Goal: Information Seeking & Learning: Learn about a topic

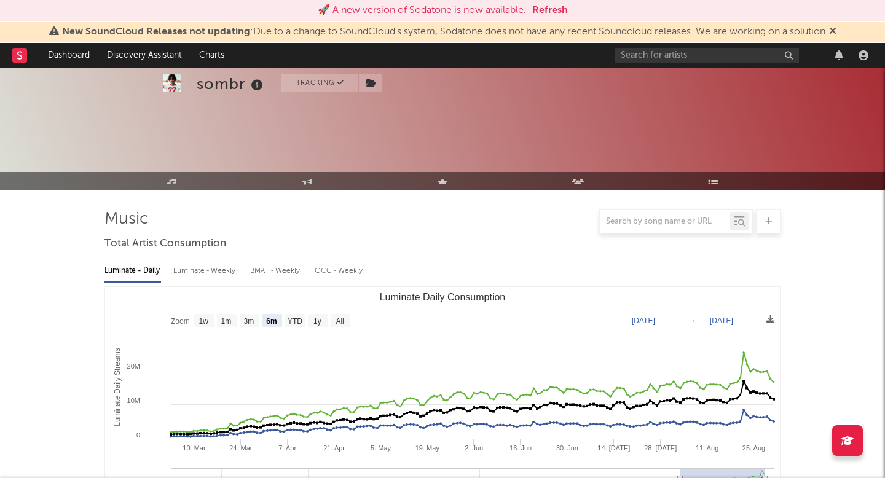
select select "6m"
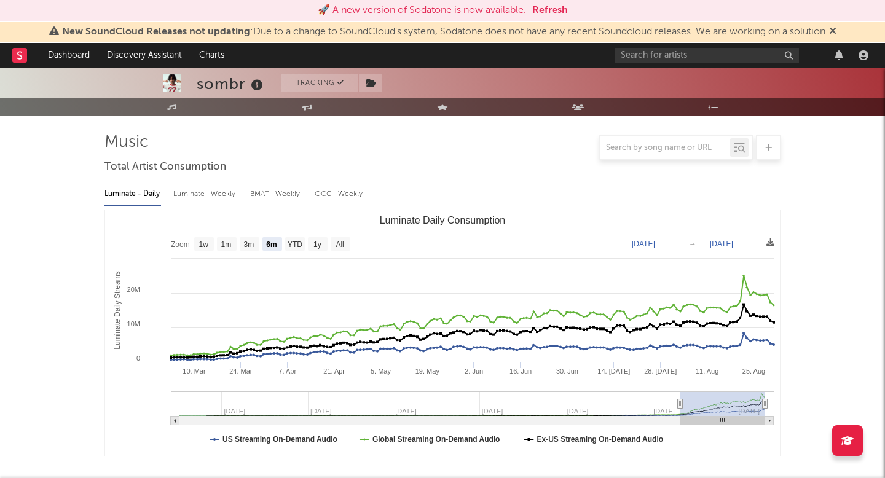
click at [21, 52] on icon at bounding box center [19, 55] width 5 height 8
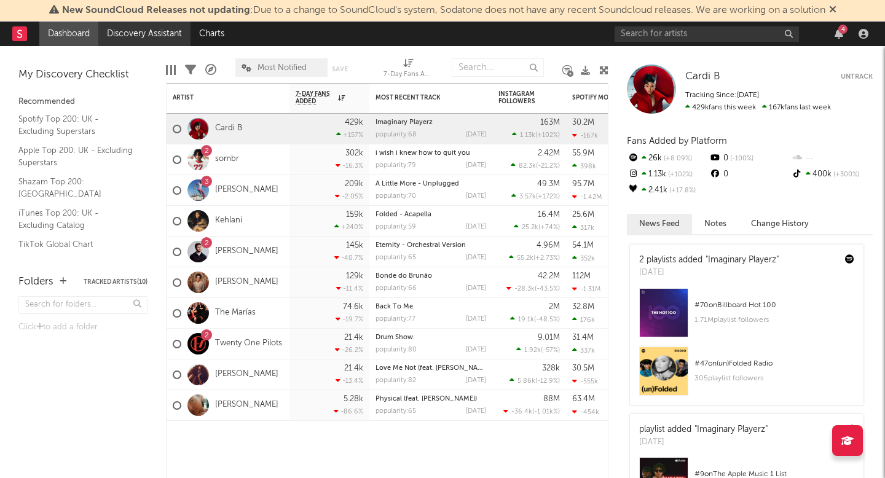
click at [105, 31] on link "Discovery Assistant" at bounding box center [144, 34] width 92 height 25
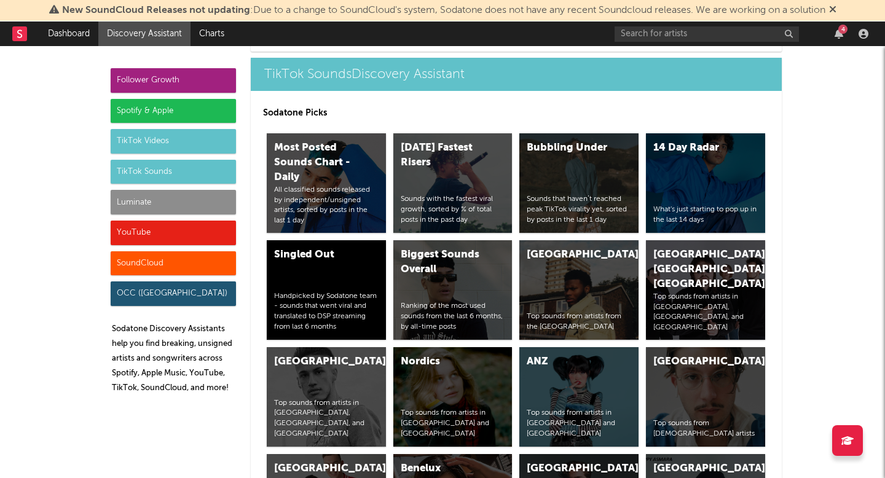
scroll to position [4049, 0]
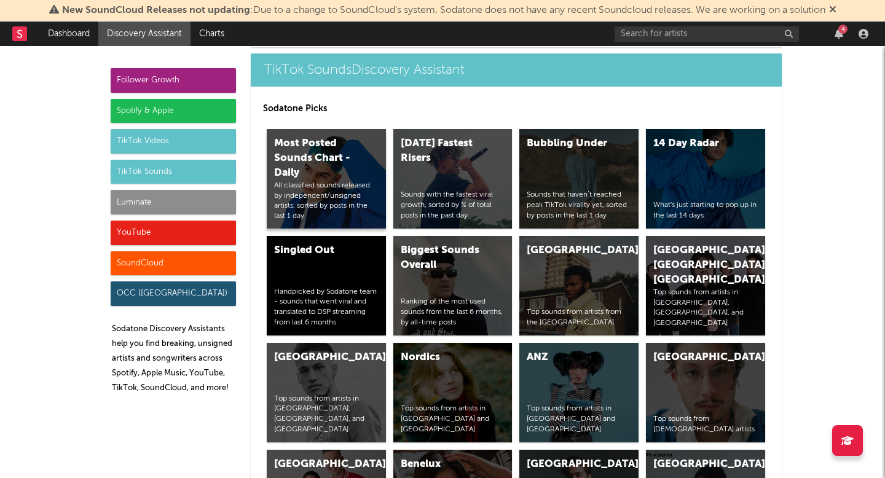
click at [355, 173] on div "Most Posted Sounds Chart - Daily" at bounding box center [316, 158] width 84 height 44
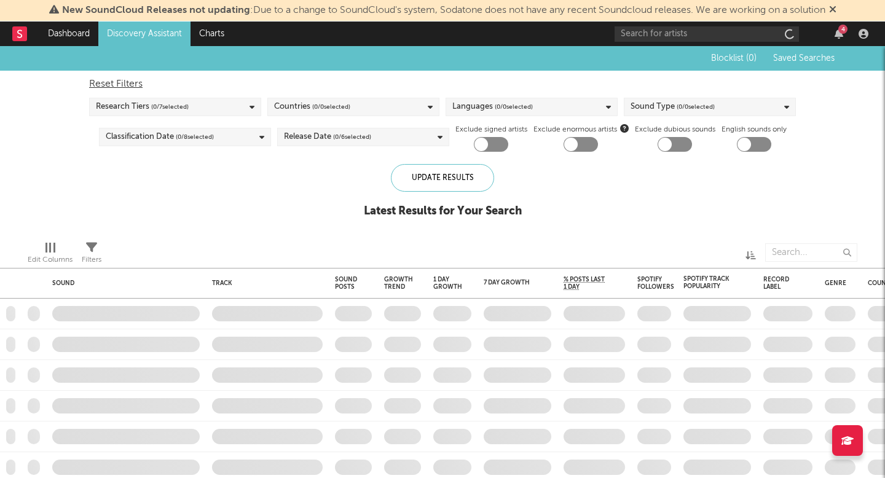
checkbox input "true"
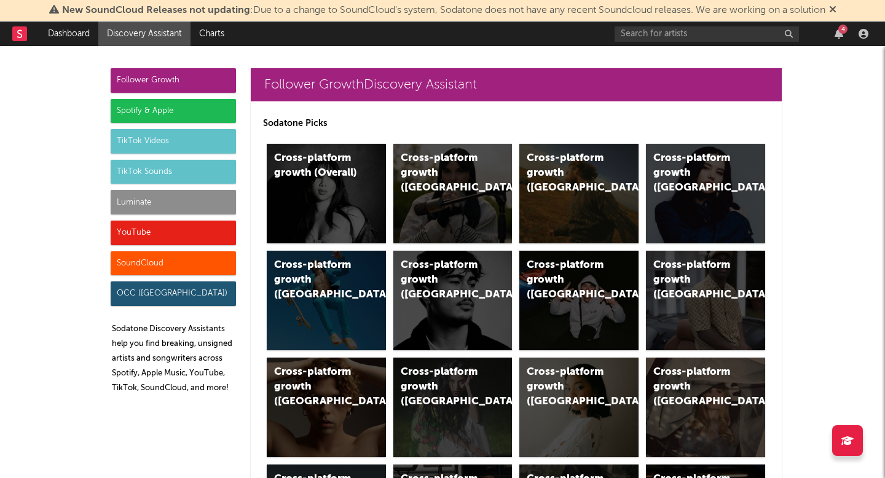
click at [217, 150] on div "TikTok Videos" at bounding box center [173, 141] width 125 height 25
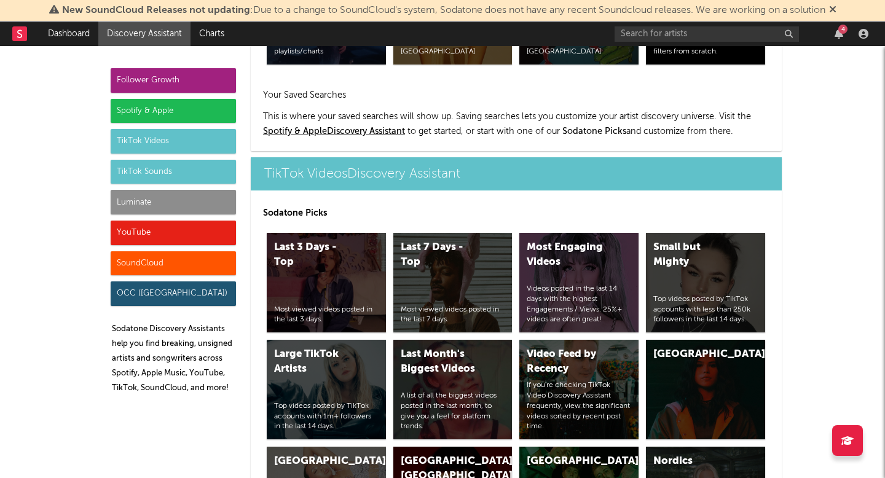
scroll to position [2802, 0]
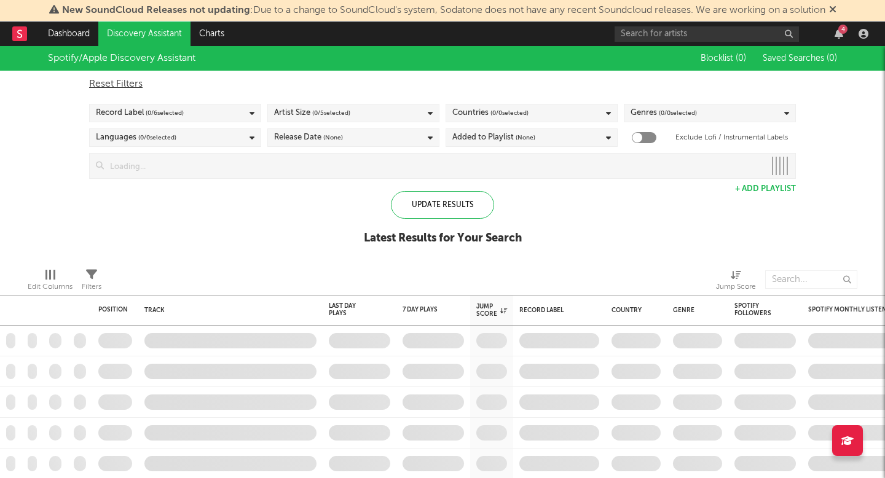
click at [178, 117] on span "( 0 / 6 selected)" at bounding box center [165, 113] width 38 height 15
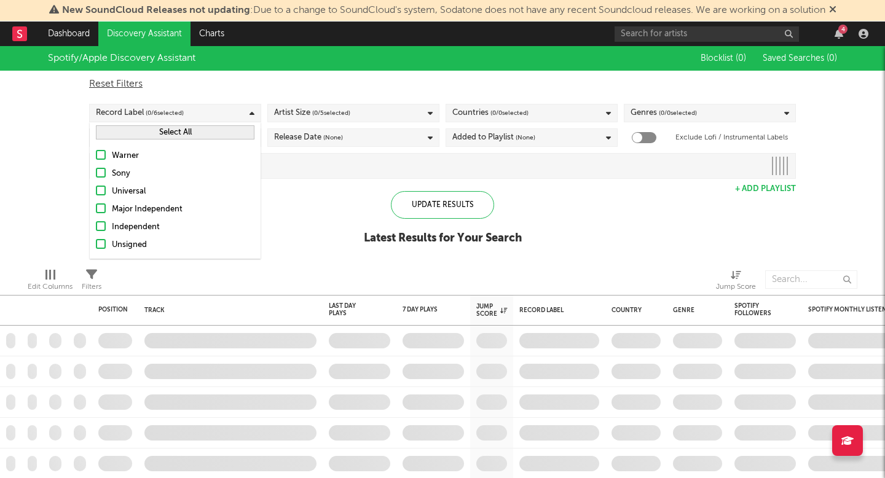
click at [128, 160] on div "Warner" at bounding box center [183, 156] width 143 height 15
click at [96, 160] on input "Warner" at bounding box center [96, 156] width 0 height 15
click at [321, 212] on div "Spotify/Apple Discovery Assistant Blocklist ( 0 ) Saved Searches ( 0 ) Reset Fi…" at bounding box center [442, 152] width 885 height 212
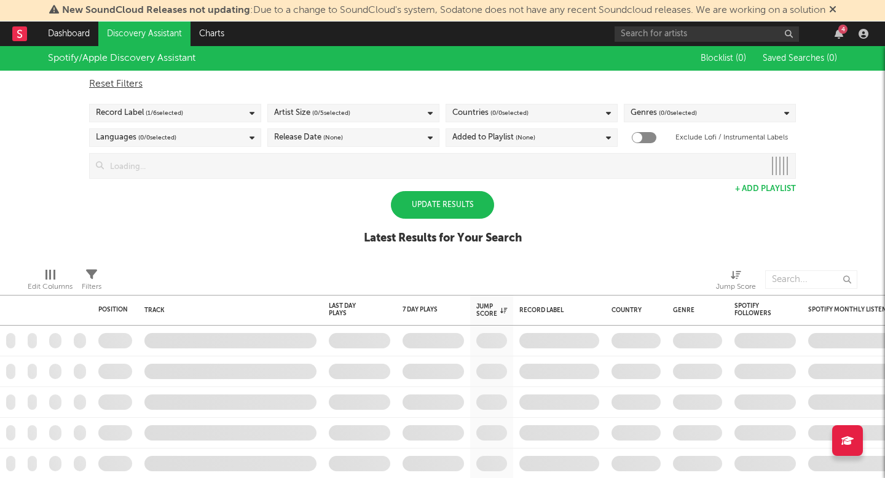
click at [354, 115] on div "Artist Size ( 0 / 5 selected)" at bounding box center [353, 113] width 172 height 18
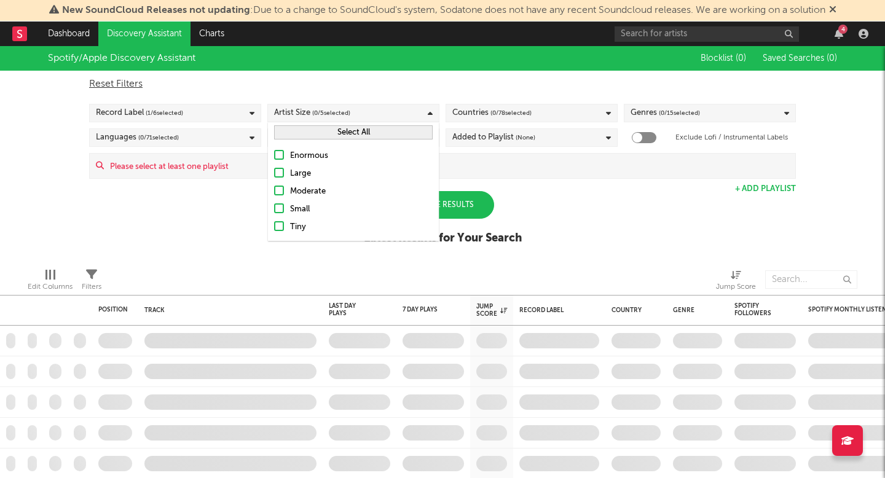
click at [280, 152] on div at bounding box center [279, 155] width 10 height 10
click at [274, 152] on input "Enormous" at bounding box center [274, 156] width 0 height 15
drag, startPoint x: 280, startPoint y: 174, endPoint x: 280, endPoint y: 184, distance: 9.2
click at [280, 175] on div at bounding box center [279, 173] width 10 height 10
click at [274, 175] on input "Large" at bounding box center [274, 173] width 0 height 15
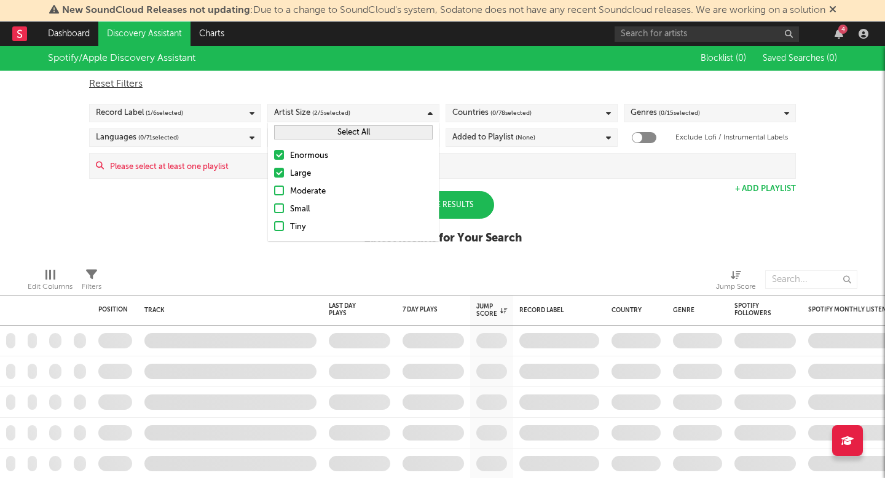
click at [280, 187] on div at bounding box center [279, 191] width 10 height 10
click at [274, 187] on input "Moderate" at bounding box center [274, 191] width 0 height 15
click at [280, 206] on div at bounding box center [279, 208] width 10 height 10
click at [274, 206] on input "Small" at bounding box center [274, 209] width 0 height 15
click at [280, 224] on div at bounding box center [279, 226] width 10 height 10
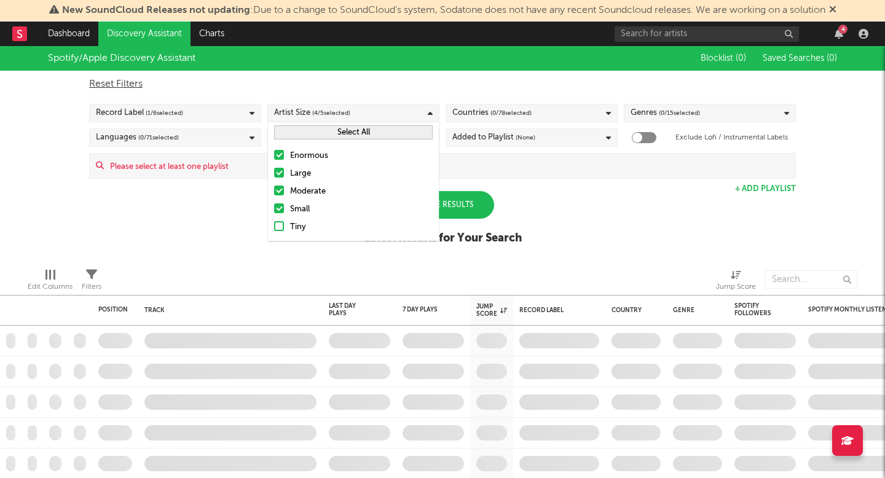
click at [274, 224] on input "Tiny" at bounding box center [274, 227] width 0 height 15
click at [291, 251] on div "Spotify/Apple Discovery Assistant Blocklist ( 0 ) Saved Searches ( 0 ) Reset Fi…" at bounding box center [442, 152] width 885 height 212
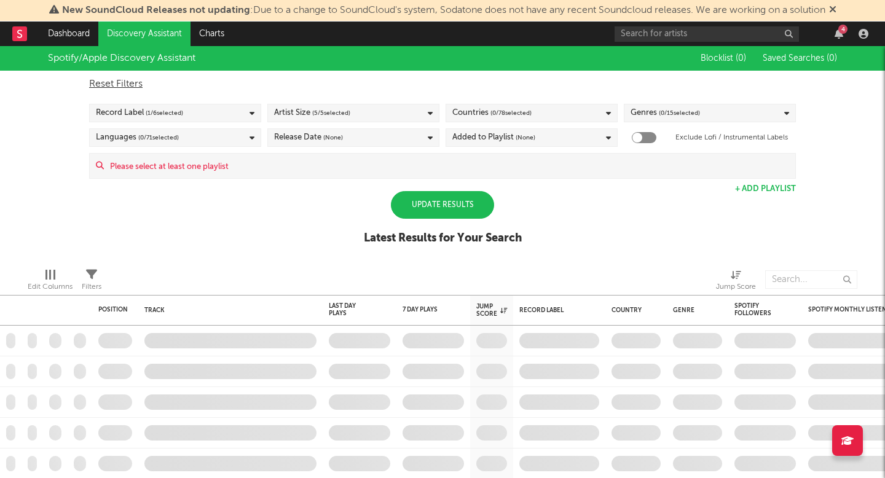
click at [445, 205] on div "Update Results" at bounding box center [442, 205] width 103 height 28
click at [429, 207] on div "Update Results" at bounding box center [442, 205] width 103 height 28
click at [429, 208] on div "Update Results" at bounding box center [442, 205] width 103 height 28
click at [539, 140] on div "Added to Playlist (None)" at bounding box center [531, 137] width 172 height 18
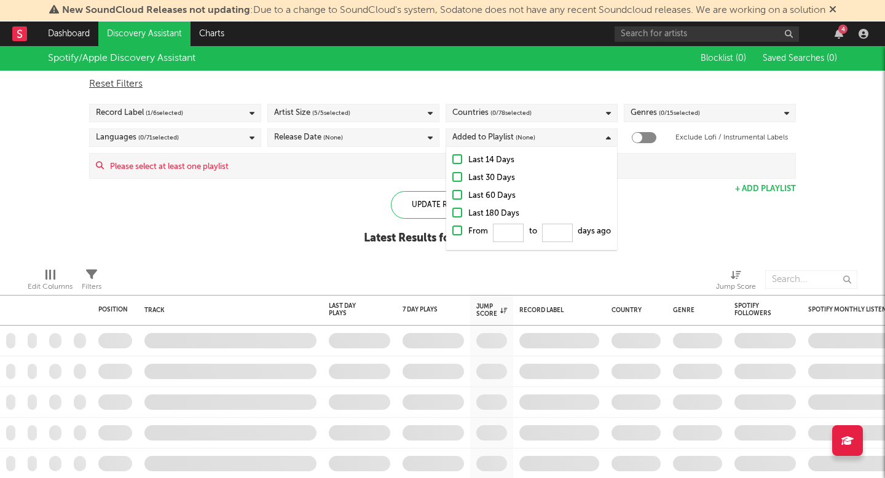
click at [539, 140] on div "Added to Playlist (None)" at bounding box center [531, 137] width 172 height 18
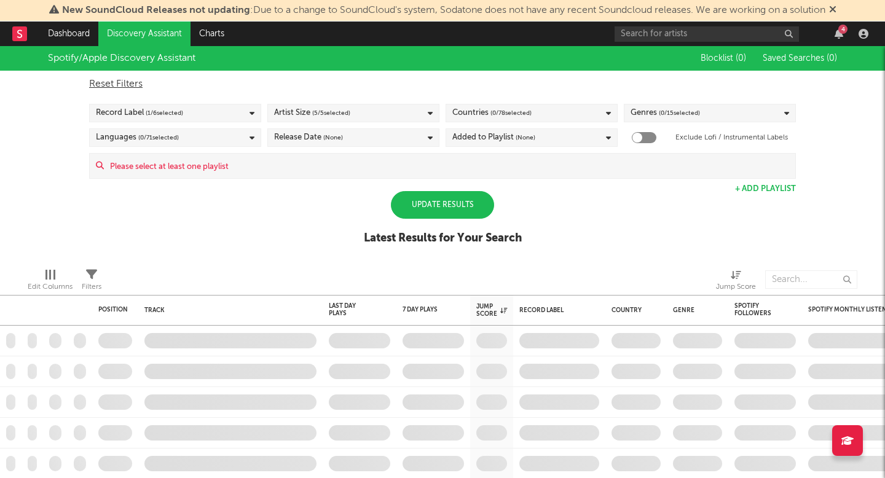
click at [442, 207] on div "Update Results" at bounding box center [442, 205] width 103 height 28
click at [528, 141] on span "(None)" at bounding box center [525, 137] width 20 height 15
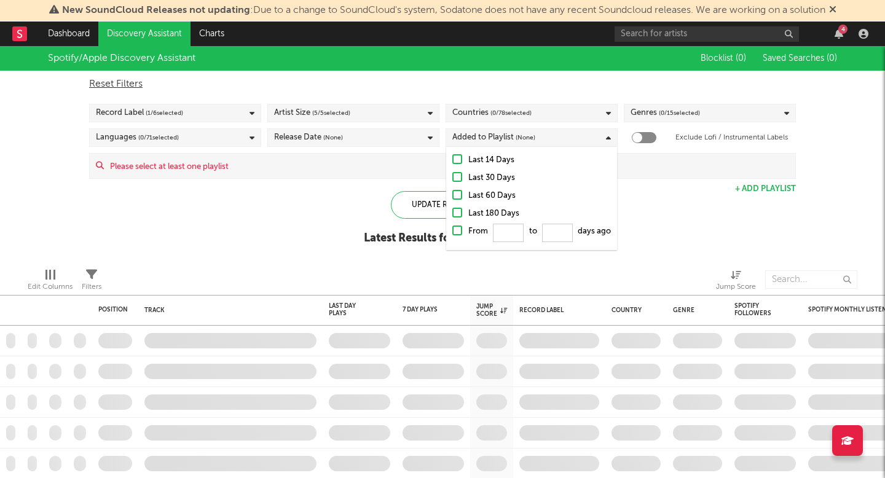
click at [492, 173] on div "Last 30 Days" at bounding box center [539, 178] width 143 height 15
click at [452, 173] on input "Last 30 Days" at bounding box center [452, 178] width 0 height 15
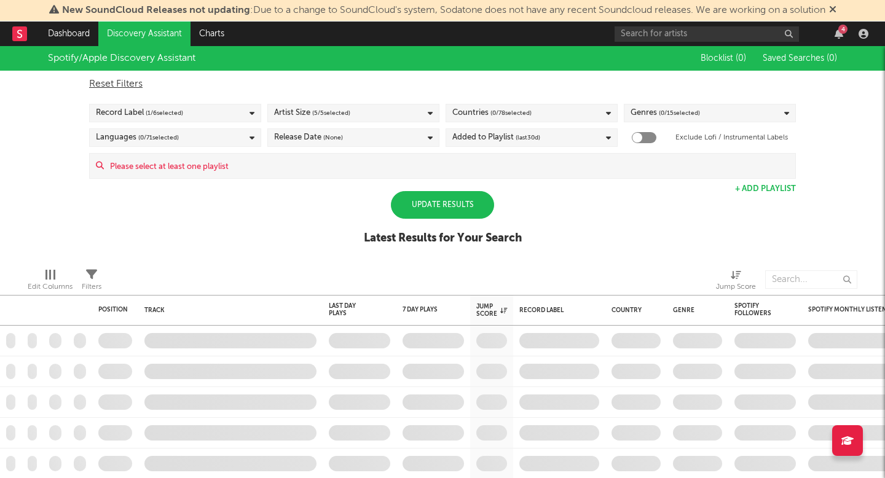
click at [420, 202] on div "Update Results" at bounding box center [442, 205] width 103 height 28
click at [437, 202] on div "Update Results" at bounding box center [442, 205] width 103 height 28
click at [433, 214] on div "Update Results" at bounding box center [442, 205] width 103 height 28
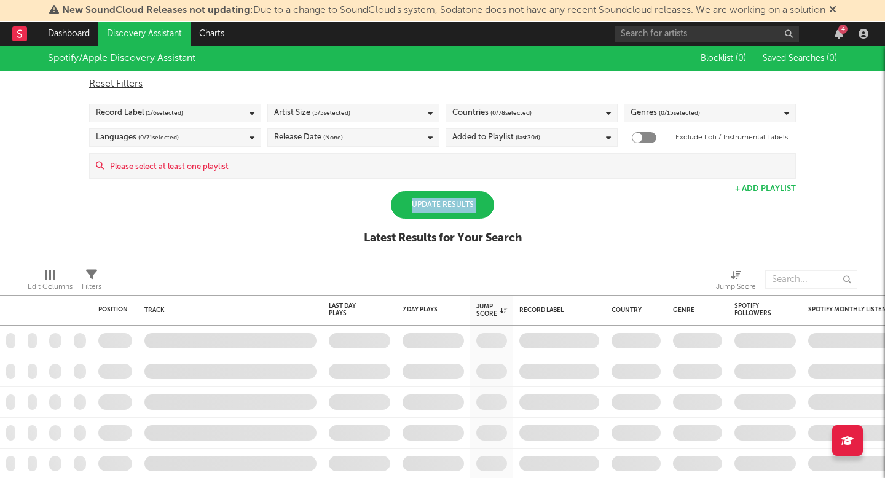
click at [433, 214] on div "Update Results" at bounding box center [442, 205] width 103 height 28
click at [479, 202] on div "Update Results" at bounding box center [442, 205] width 103 height 28
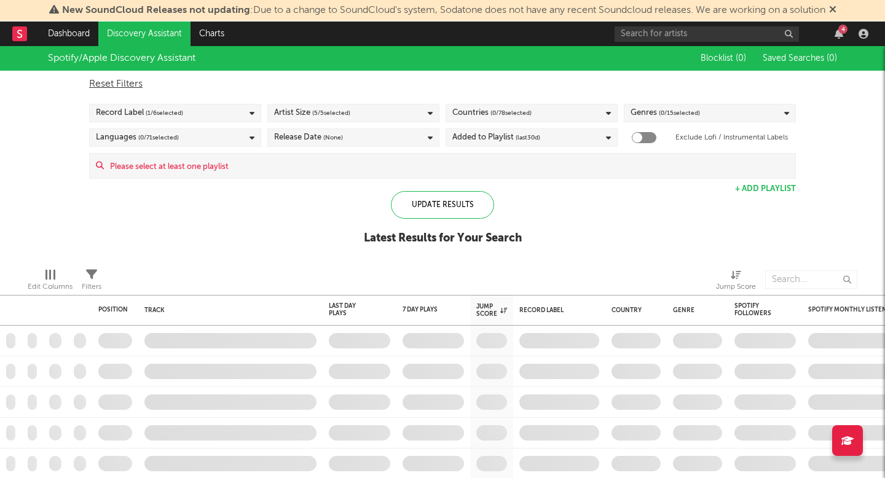
click at [509, 141] on div "Added to Playlist (last 30 d)" at bounding box center [496, 137] width 88 height 15
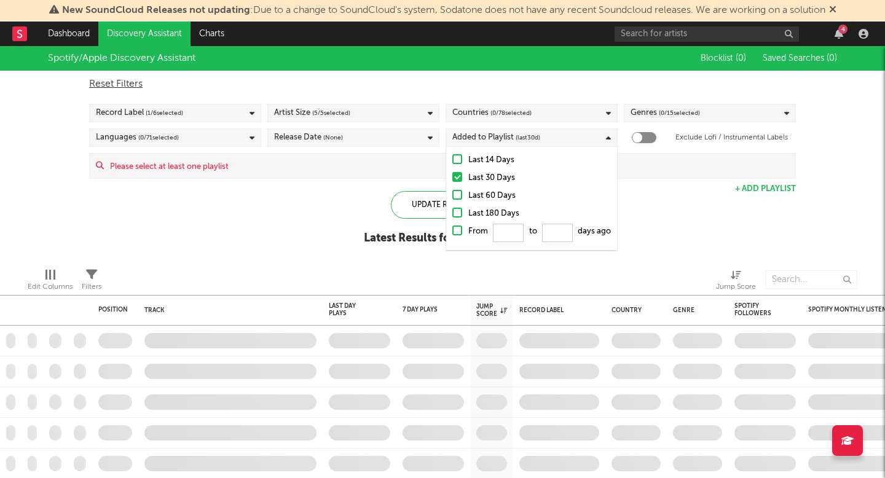
click at [460, 175] on div at bounding box center [457, 177] width 10 height 10
click at [452, 175] on input "Last 30 Days" at bounding box center [452, 178] width 0 height 15
click at [460, 175] on div at bounding box center [457, 177] width 10 height 10
click at [452, 175] on input "Last 30 Days" at bounding box center [452, 178] width 0 height 15
click at [410, 204] on div "Update Results" at bounding box center [442, 205] width 103 height 28
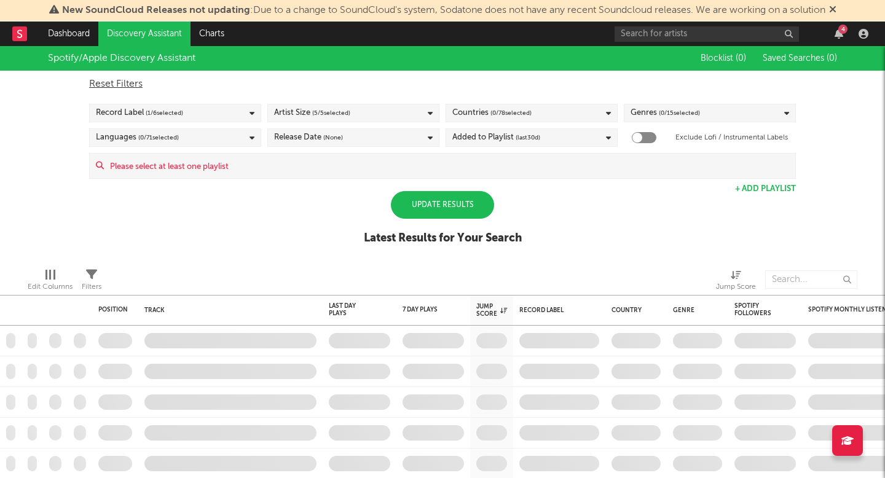
click at [410, 204] on div "Update Results" at bounding box center [442, 205] width 103 height 28
click at [678, 119] on span "( 0 / 15 selected)" at bounding box center [679, 113] width 41 height 15
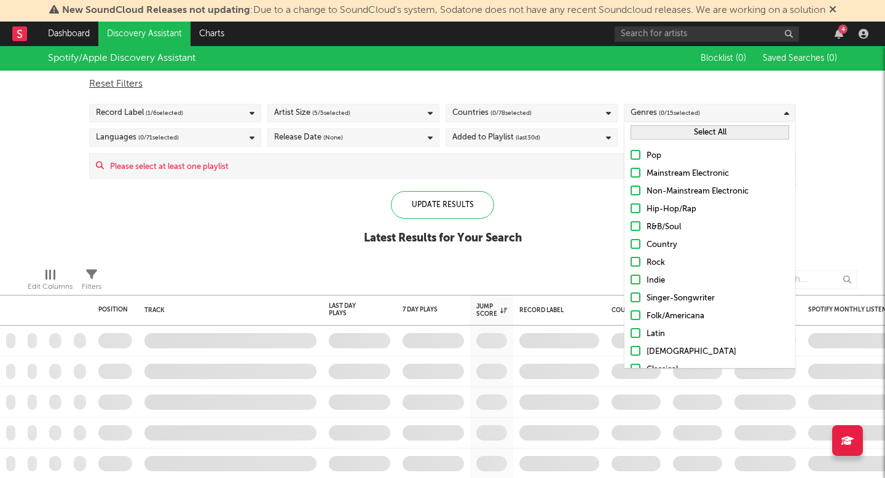
click at [638, 133] on button "Select All" at bounding box center [709, 132] width 159 height 14
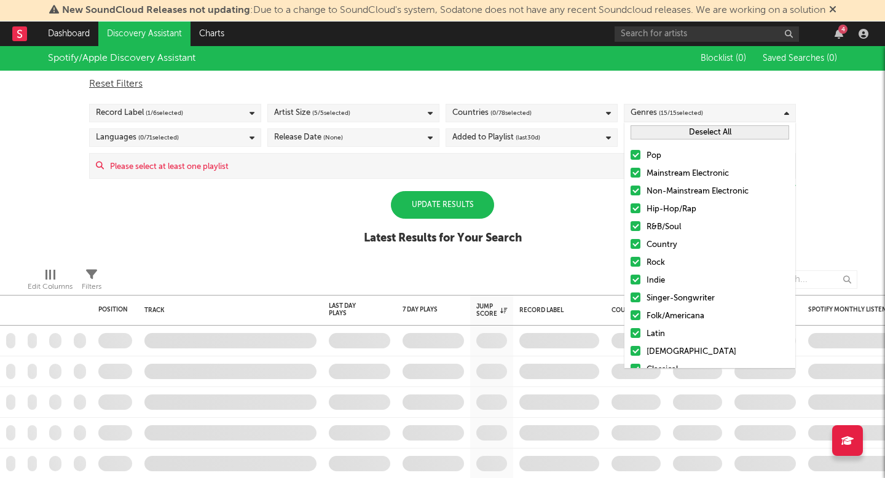
scroll to position [51, 0]
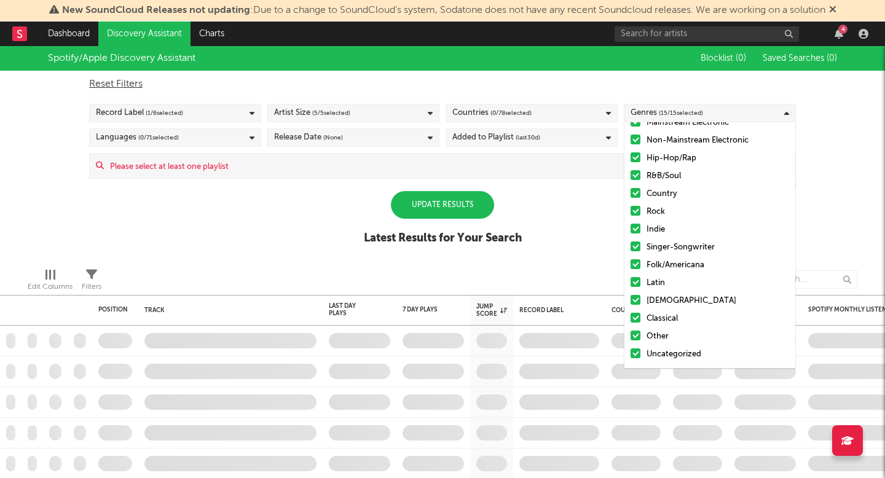
click at [638, 313] on div at bounding box center [635, 318] width 10 height 10
click at [630, 313] on input "Classical" at bounding box center [630, 318] width 0 height 15
click at [638, 327] on div "Pop Mainstream Electronic Non-Mainstream Electronic Hip-Hop/Rap R&B/Soul Countr…" at bounding box center [709, 230] width 171 height 276
click at [638, 331] on div at bounding box center [635, 336] width 10 height 10
click at [630, 331] on input "Other" at bounding box center [630, 336] width 0 height 15
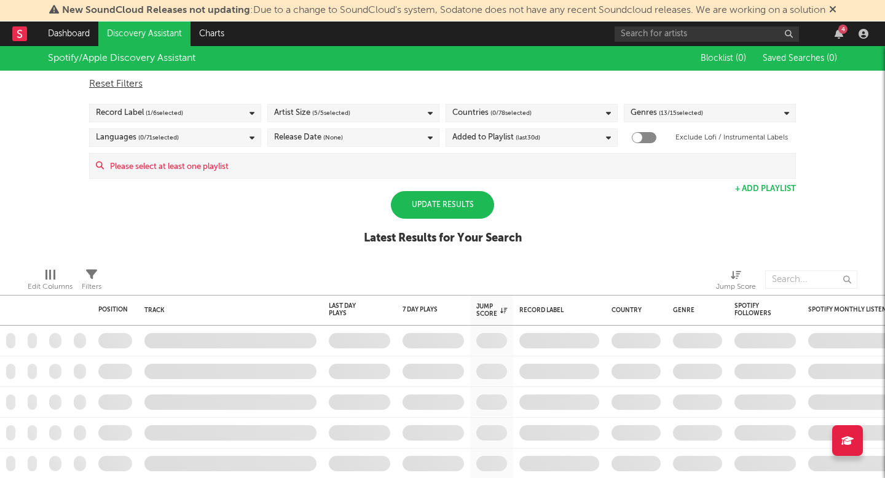
click at [585, 227] on div "Spotify/Apple Discovery Assistant Blocklist ( 0 ) Saved Searches ( 0 ) Reset Fi…" at bounding box center [442, 152] width 885 height 212
click at [469, 210] on div "Update Results" at bounding box center [442, 205] width 103 height 28
click at [649, 137] on div at bounding box center [644, 137] width 25 height 11
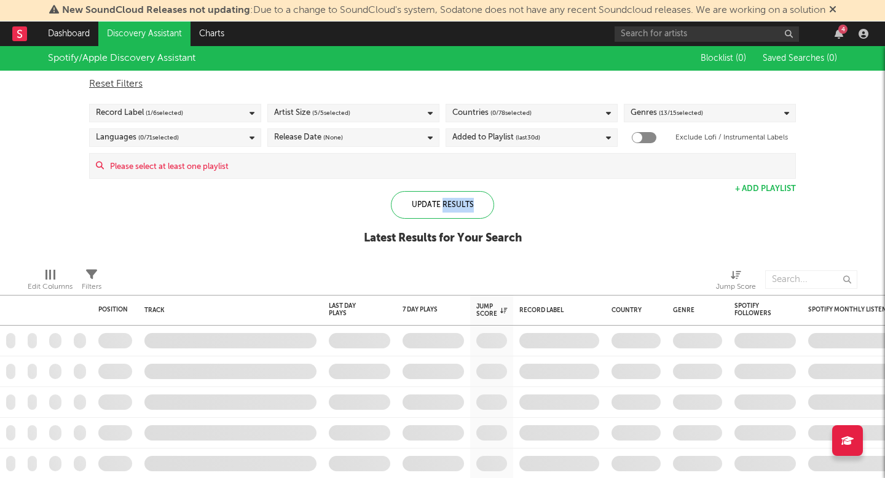
checkbox input "true"
click at [469, 204] on div "Update Results" at bounding box center [442, 205] width 103 height 28
click at [469, 205] on div "Update Results" at bounding box center [442, 205] width 103 height 28
click at [354, 138] on div "Release Date (None)" at bounding box center [353, 137] width 172 height 18
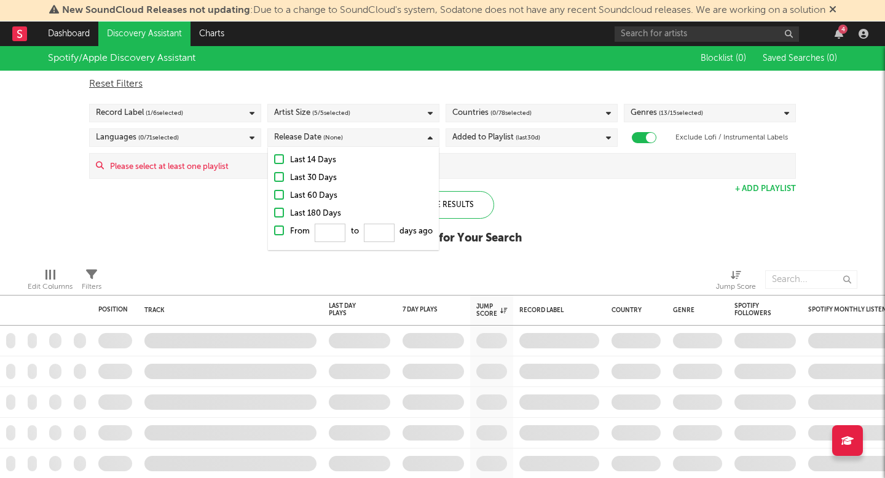
click at [184, 278] on div at bounding box center [255, 279] width 289 height 31
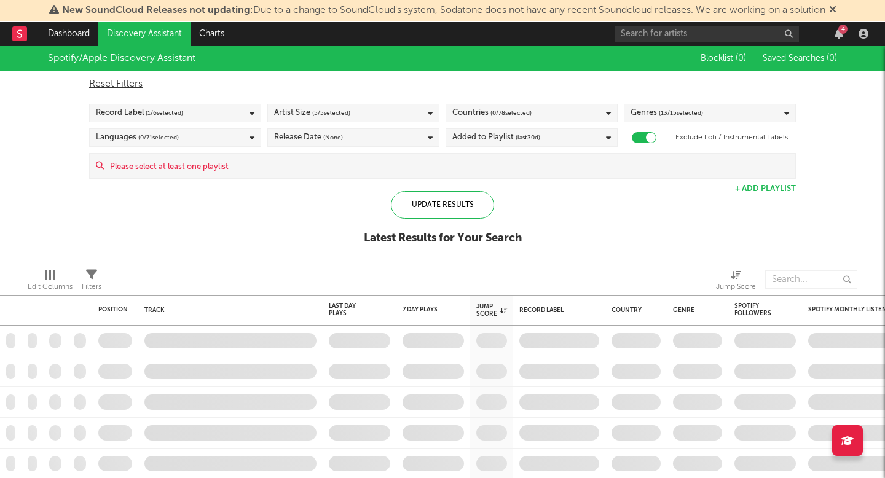
click at [200, 163] on input at bounding box center [449, 166] width 691 height 25
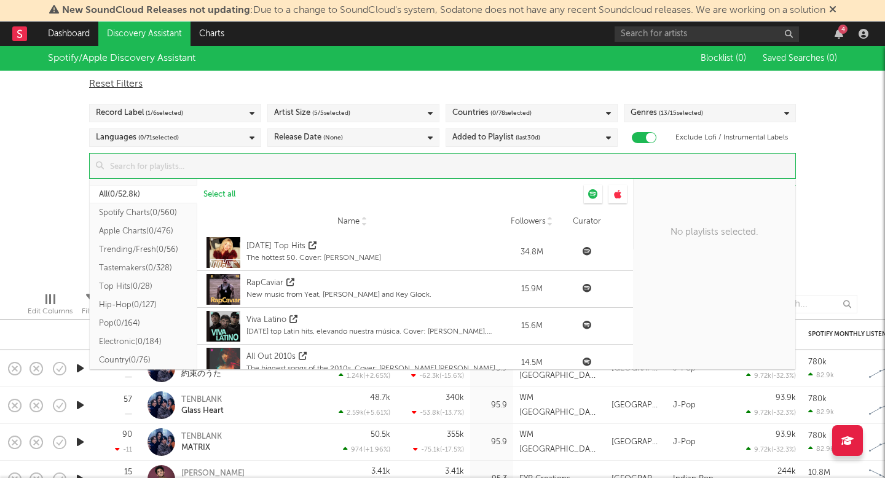
click at [152, 195] on button "All ( 0/52.8k )" at bounding box center [144, 194] width 108 height 18
click at [216, 192] on span "Select all" at bounding box center [219, 194] width 32 height 8
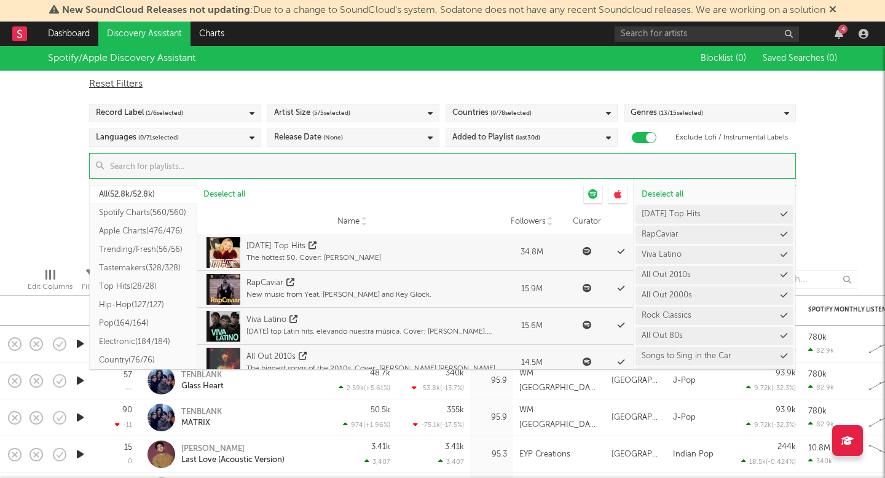
click at [81, 189] on div "Spotify/Apple Discovery Assistant Blocklist ( 0 ) Saved Searches ( 0 ) Reset Fi…" at bounding box center [442, 152] width 885 height 212
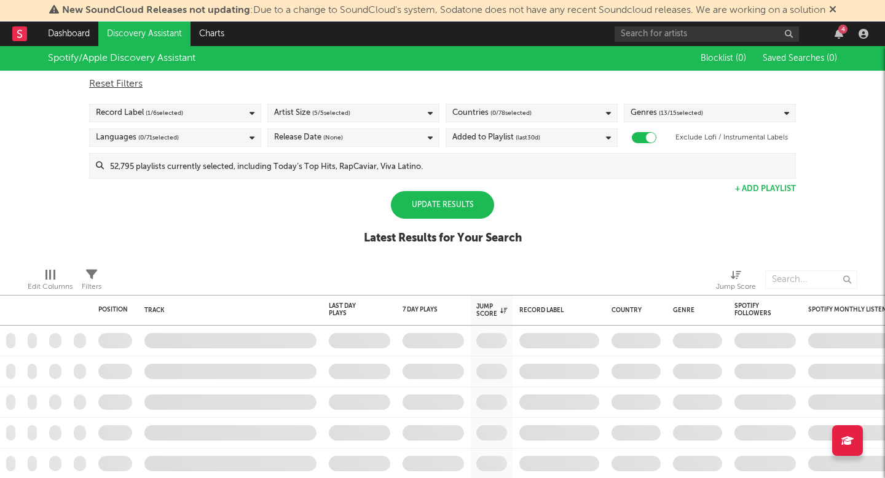
click at [449, 211] on div "Update Results" at bounding box center [442, 205] width 103 height 28
click at [284, 205] on div "Spotify/Apple Discovery Assistant Blocklist ( 0 ) Saved Searches ( 0 ) Reset Fi…" at bounding box center [442, 152] width 885 height 212
click at [452, 197] on div "Update Results" at bounding box center [442, 205] width 103 height 28
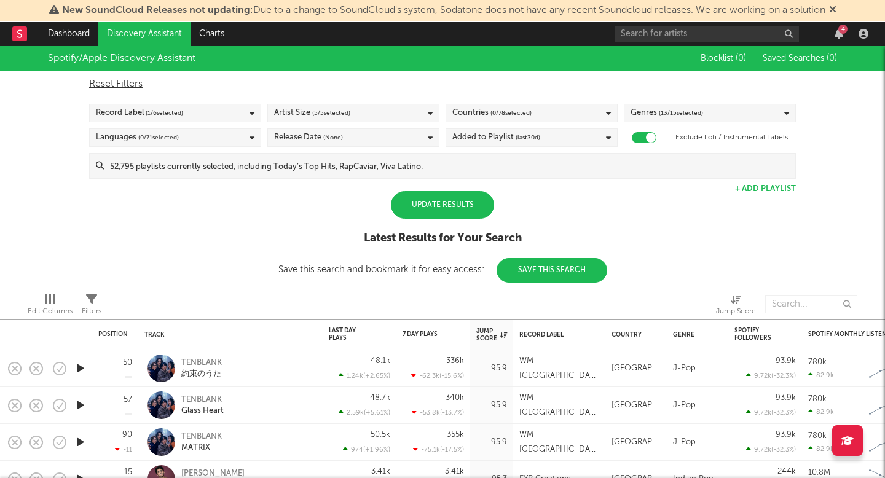
click at [421, 203] on div "Update Results" at bounding box center [442, 205] width 103 height 28
click at [207, 135] on div "Languages ( 0 / 71 selected)" at bounding box center [175, 137] width 172 height 18
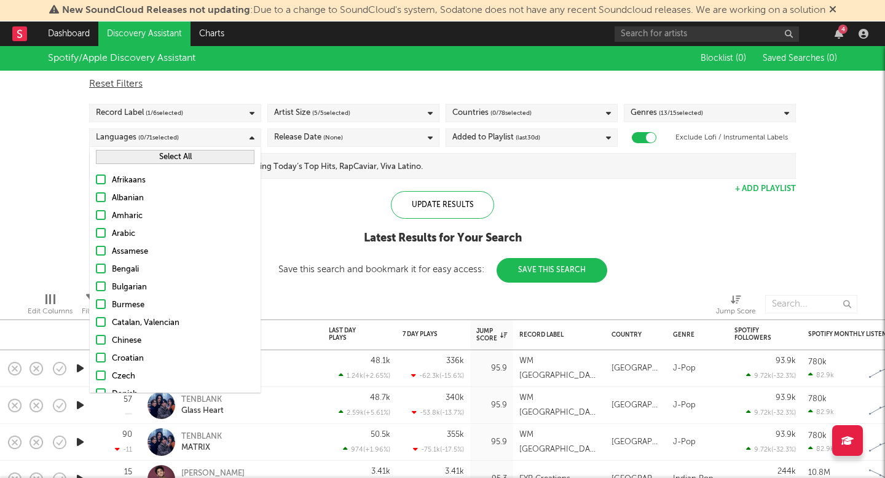
click at [207, 135] on div "Languages ( 0 / 71 selected)" at bounding box center [175, 137] width 172 height 18
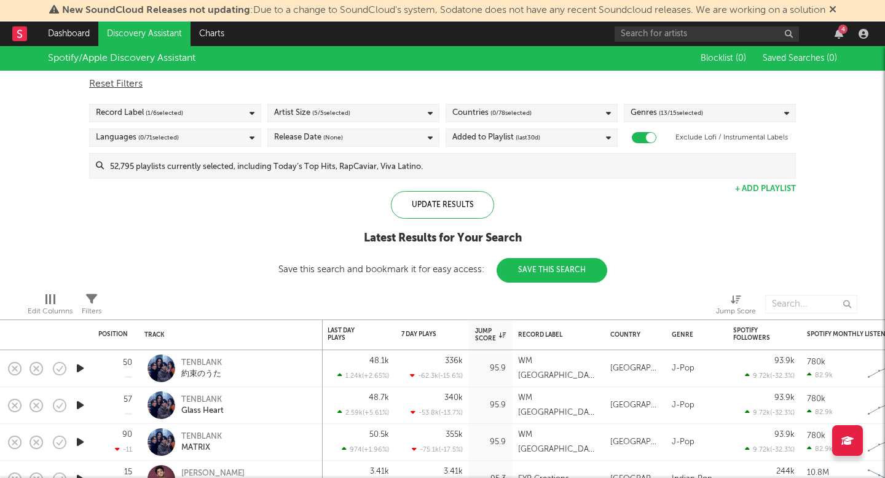
click at [512, 104] on div "Countries ( 0 / 78 selected)" at bounding box center [531, 113] width 172 height 18
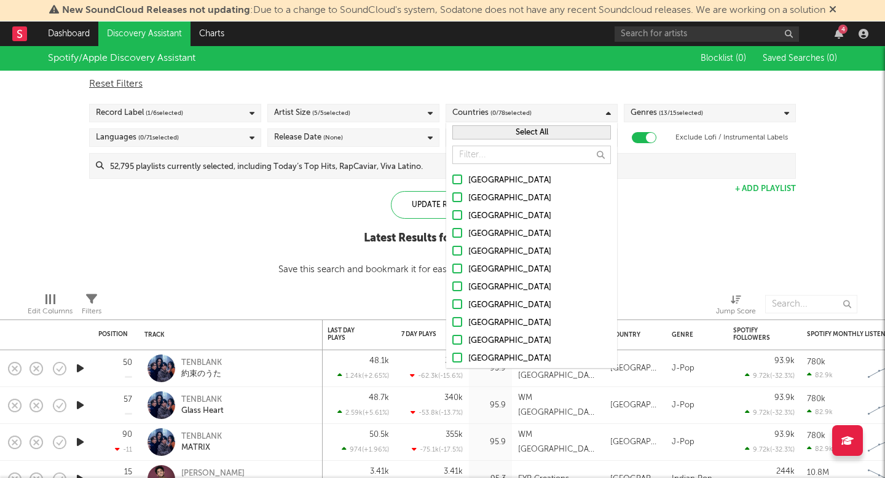
click at [504, 127] on button "Select All" at bounding box center [531, 132] width 159 height 14
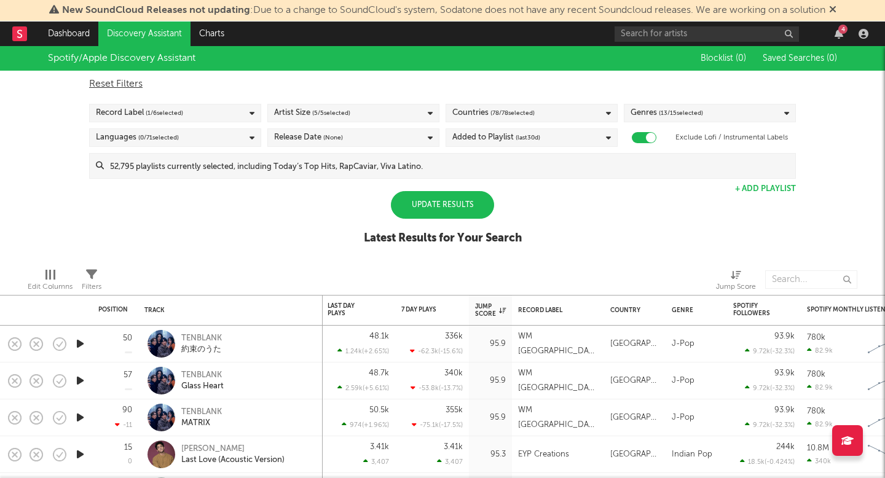
click at [385, 220] on div "Update Results Latest Results for Your Search" at bounding box center [443, 224] width 158 height 67
click at [424, 201] on div "Update Results" at bounding box center [442, 205] width 103 height 28
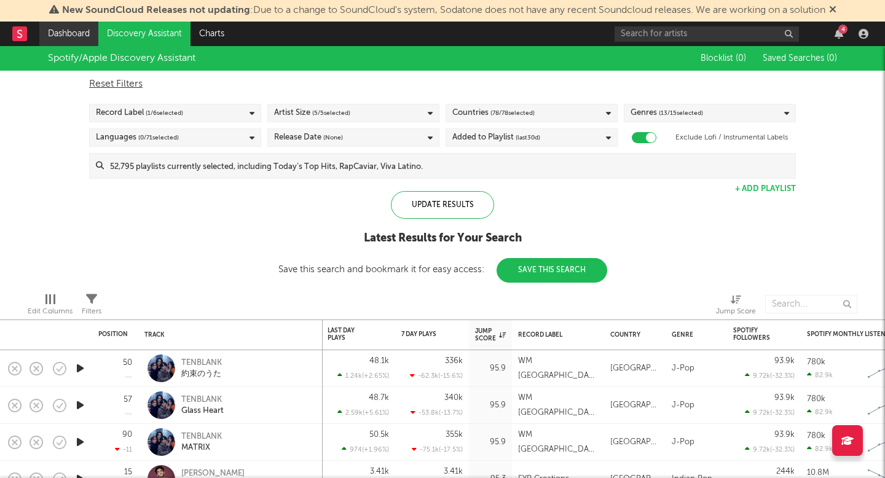
click at [45, 32] on link "Dashboard" at bounding box center [68, 34] width 59 height 25
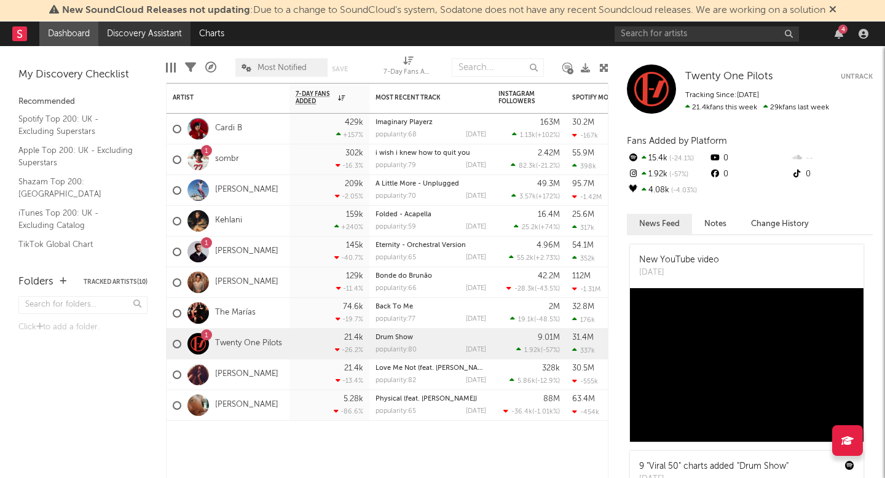
click at [125, 31] on link "Discovery Assistant" at bounding box center [144, 34] width 92 height 25
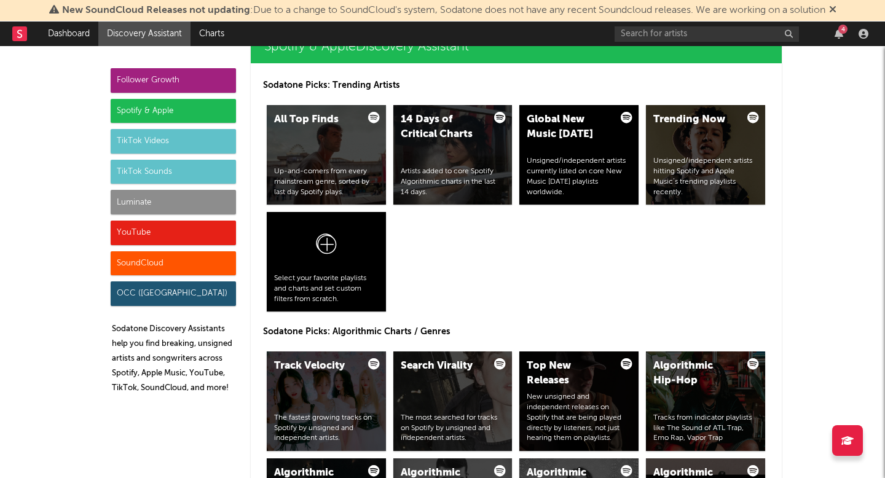
scroll to position [1266, 0]
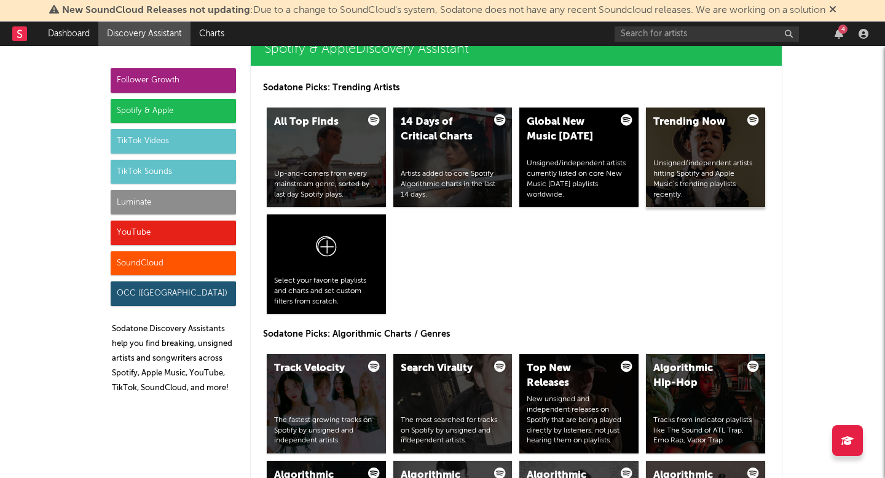
click at [733, 173] on div "Unsigned/independent artists hitting Spotify and Apple Music’s trending playlis…" at bounding box center [705, 179] width 104 height 41
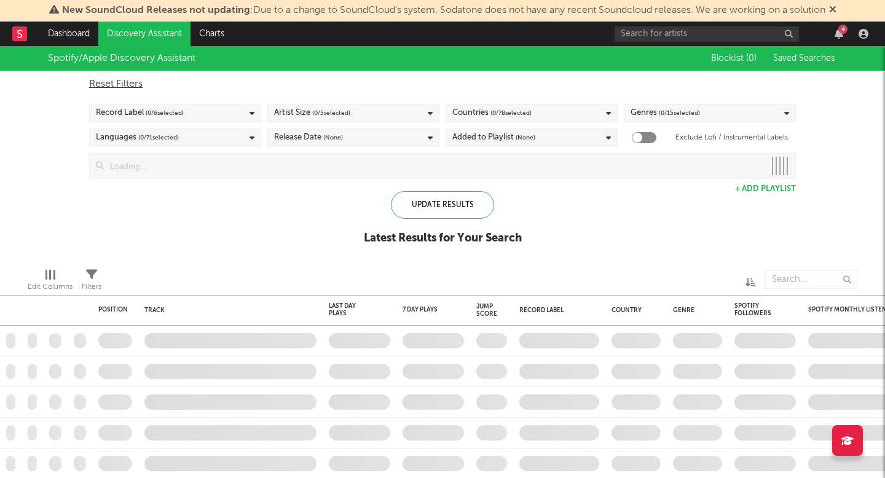
checkbox input "true"
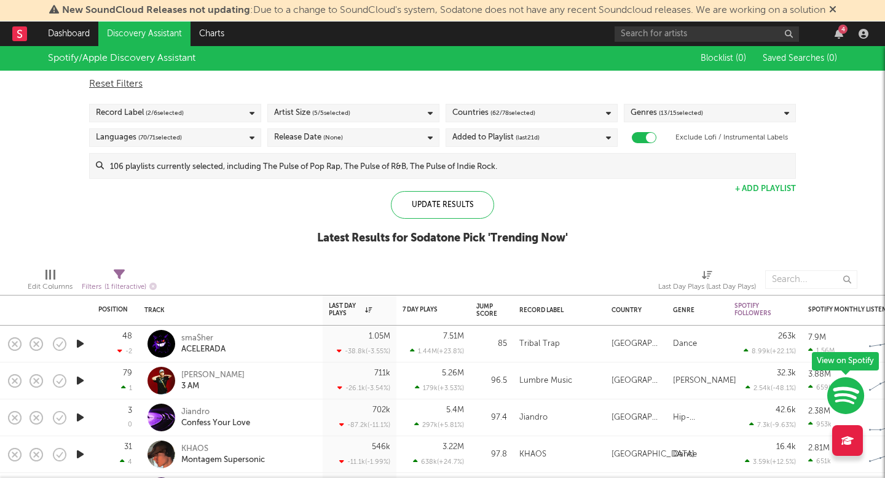
click at [221, 111] on div "Record Label ( 2 / 6 selected)" at bounding box center [175, 113] width 172 height 18
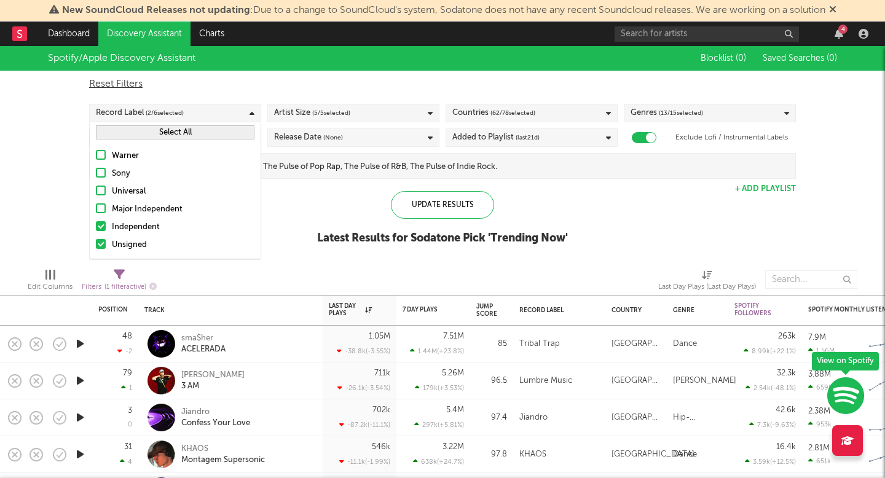
click at [100, 157] on div at bounding box center [101, 155] width 10 height 10
click at [96, 157] on input "Warner" at bounding box center [96, 156] width 0 height 15
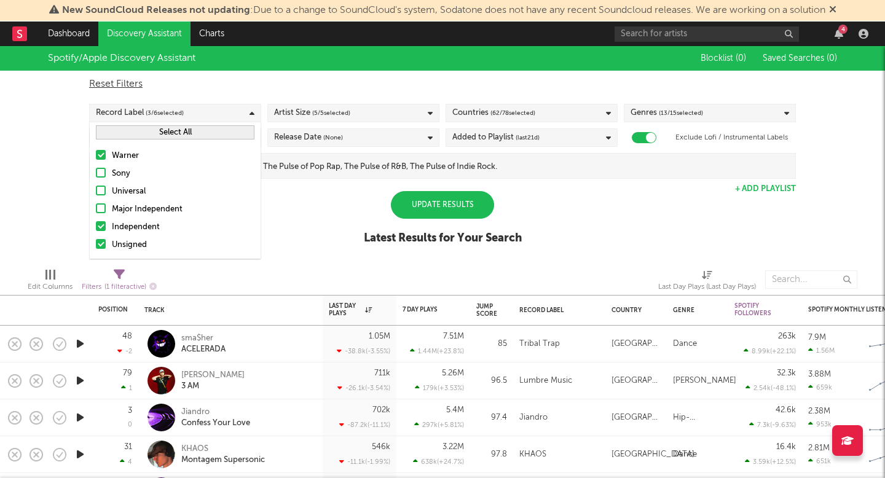
click at [100, 225] on div at bounding box center [101, 226] width 10 height 10
click at [96, 225] on input "Independent" at bounding box center [96, 227] width 0 height 15
click at [100, 240] on div at bounding box center [101, 244] width 10 height 10
click at [96, 240] on input "Unsigned" at bounding box center [96, 245] width 0 height 15
click at [308, 198] on div "Spotify/Apple Discovery Assistant Blocklist ( 0 ) Saved Searches ( 0 ) Reset Fi…" at bounding box center [442, 152] width 885 height 212
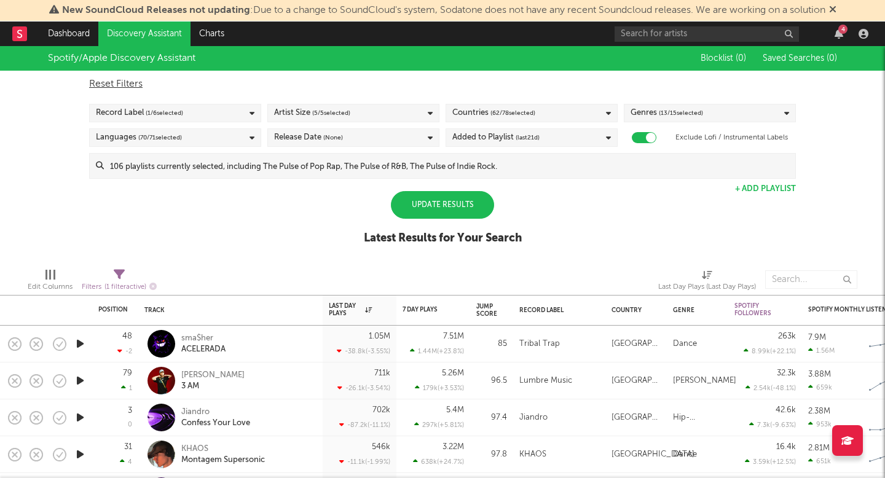
click at [463, 202] on div "Update Results" at bounding box center [442, 205] width 103 height 28
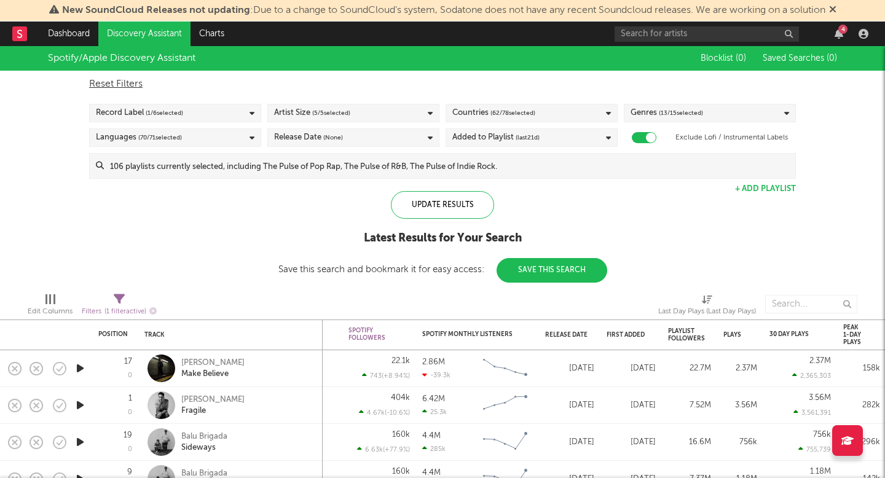
click at [184, 26] on link "Discovery Assistant" at bounding box center [144, 34] width 92 height 25
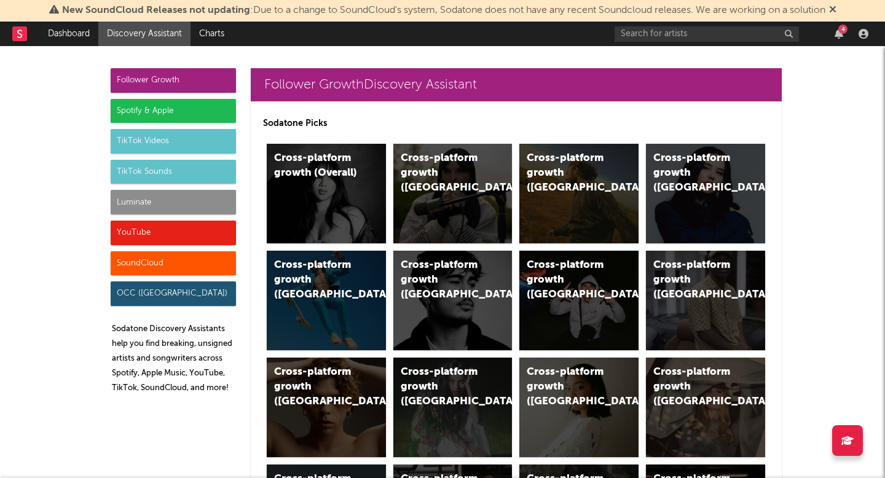
click at [186, 179] on div "TikTok Sounds" at bounding box center [173, 172] width 125 height 25
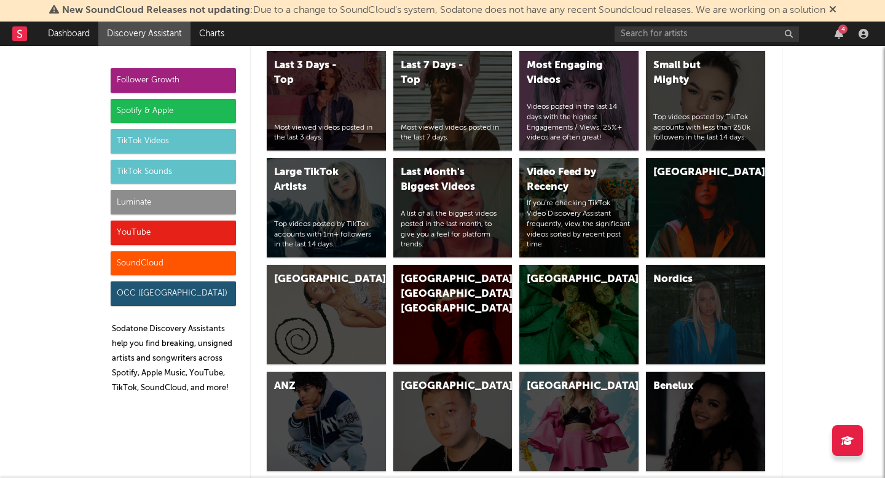
scroll to position [4032, 0]
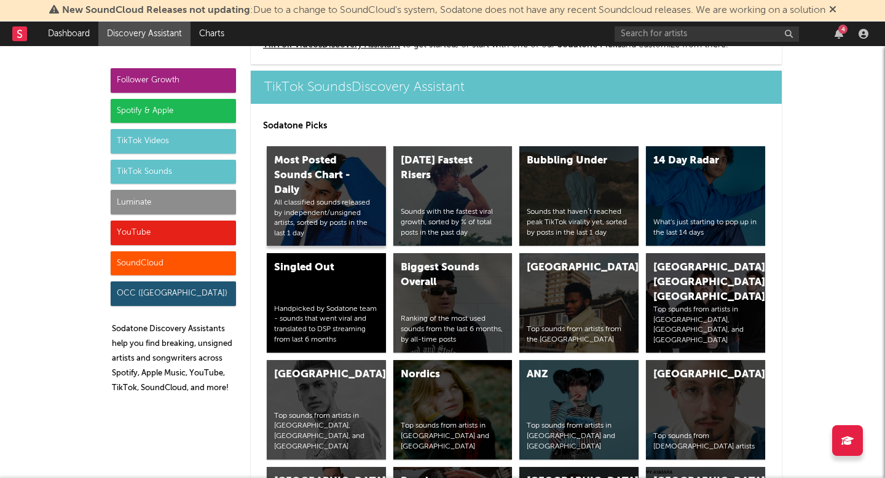
click at [293, 162] on div "Most Posted Sounds Chart - Daily" at bounding box center [316, 176] width 84 height 44
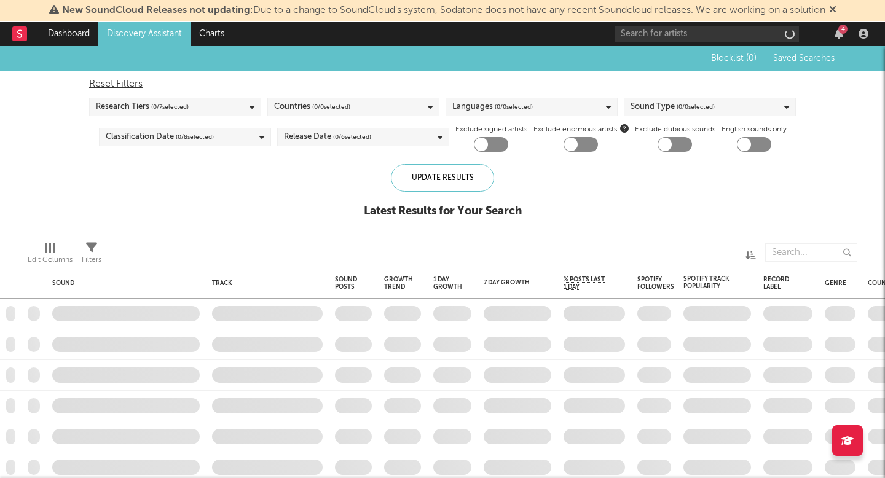
checkbox input "true"
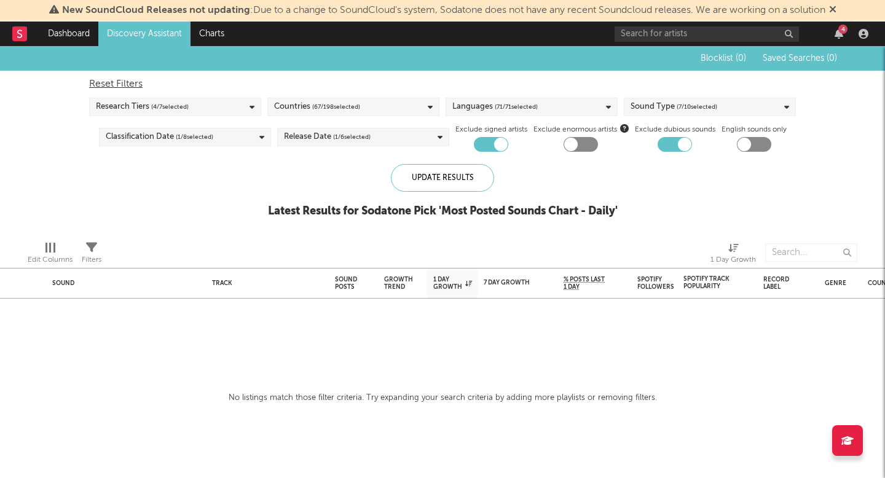
click at [230, 108] on div "Research Tiers ( 4 / 7 selected)" at bounding box center [175, 107] width 172 height 18
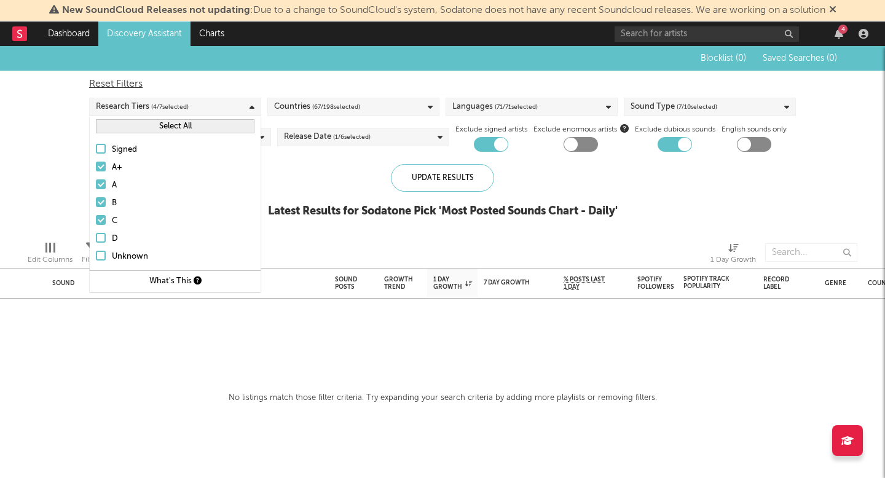
click at [230, 107] on div "Research Tiers ( 4 / 7 selected)" at bounding box center [175, 107] width 172 height 18
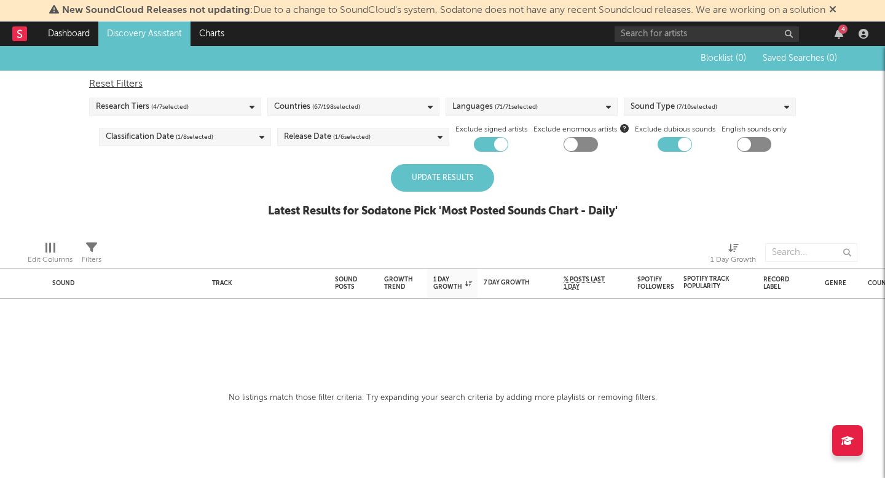
click at [418, 174] on div "Update Results" at bounding box center [442, 178] width 103 height 28
